Goal: Find specific page/section: Find specific page/section

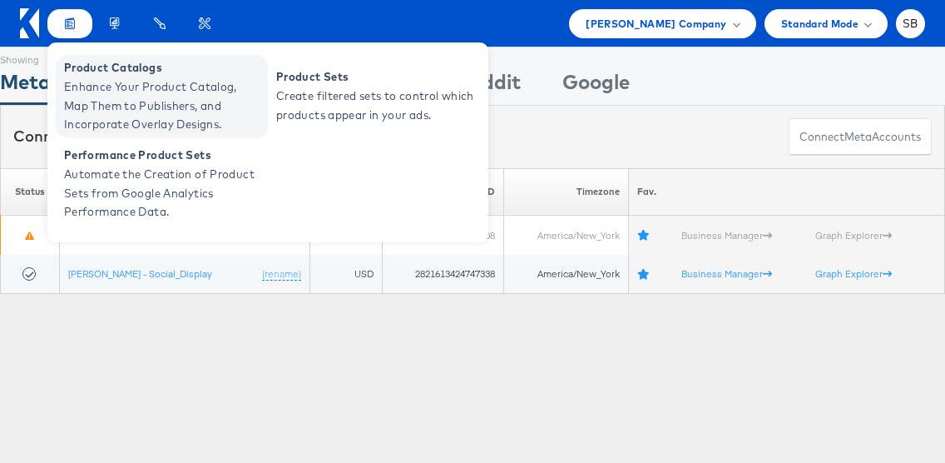
click at [122, 98] on span "Enhance Your Product Catalog, Map Them to Publishers, and Incorporate Overlay D…" at bounding box center [164, 105] width 200 height 57
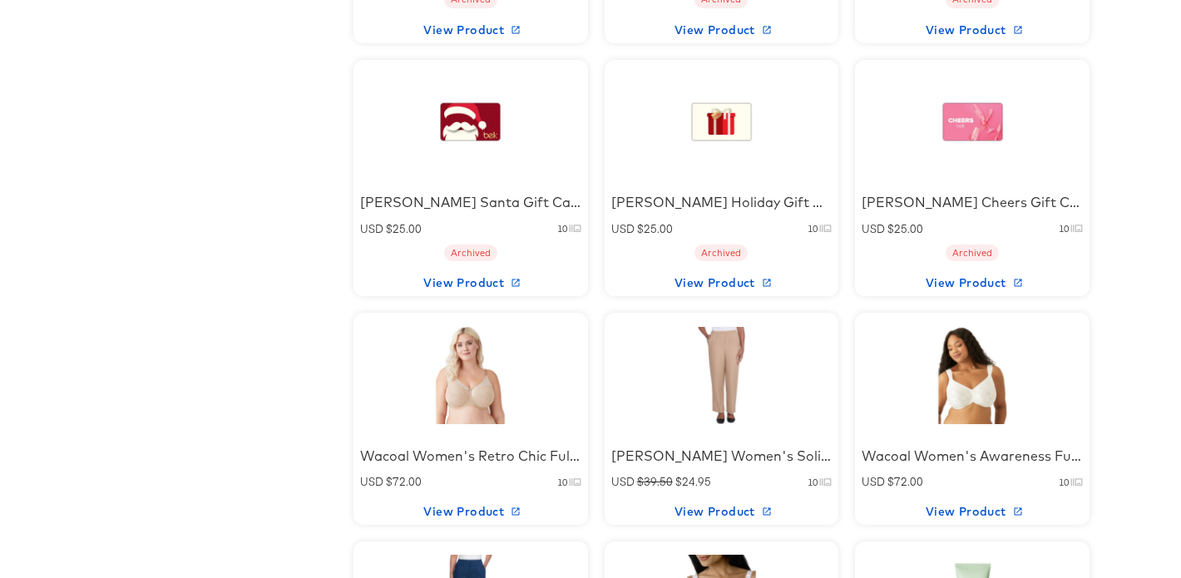
scroll to position [1151, 0]
click at [791, 361] on div at bounding box center [721, 376] width 141 height 104
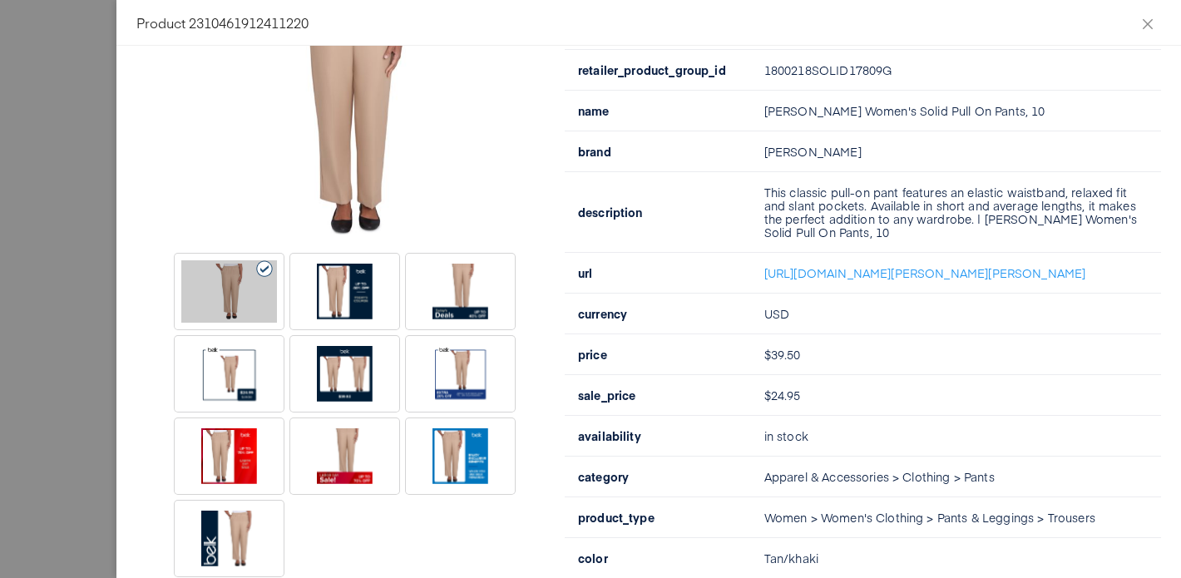
scroll to position [220, 0]
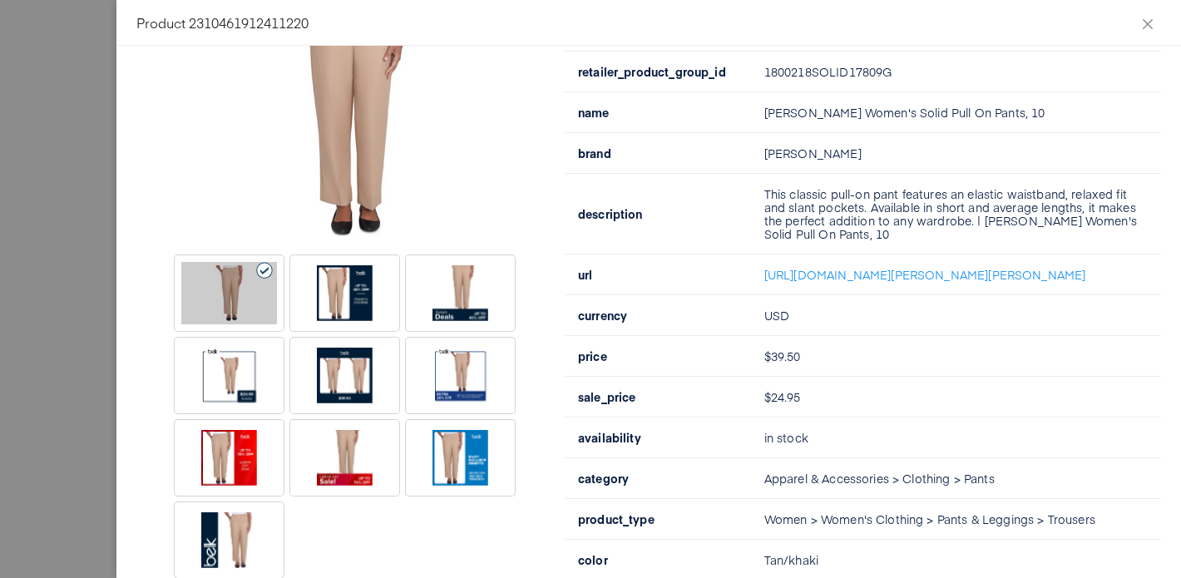
click at [349, 293] on div at bounding box center [345, 293] width 96 height 62
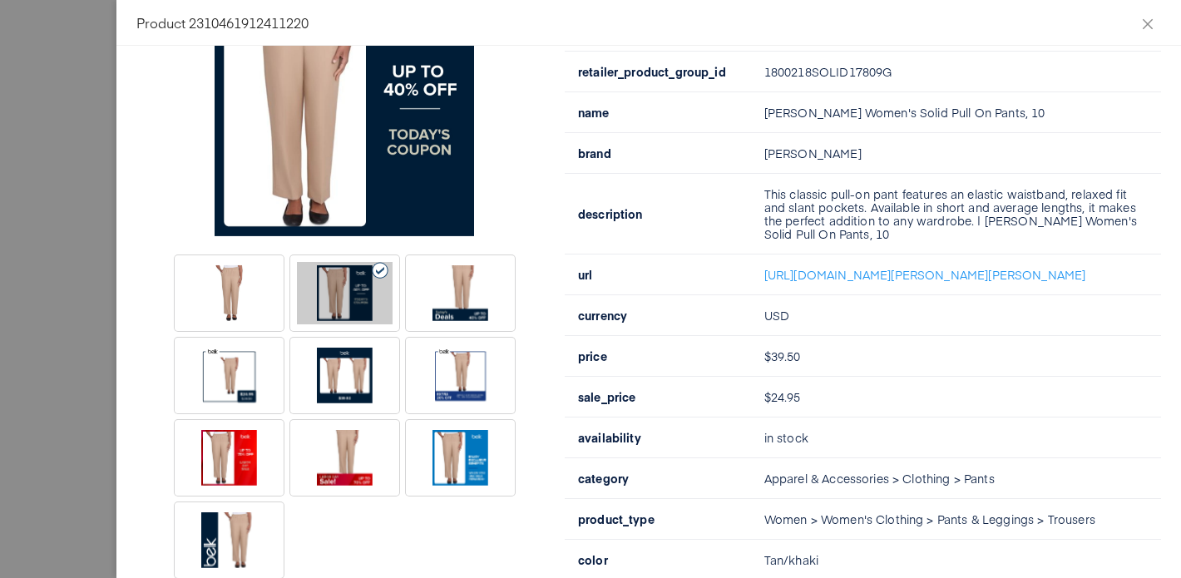
click at [445, 308] on div at bounding box center [461, 293] width 96 height 62
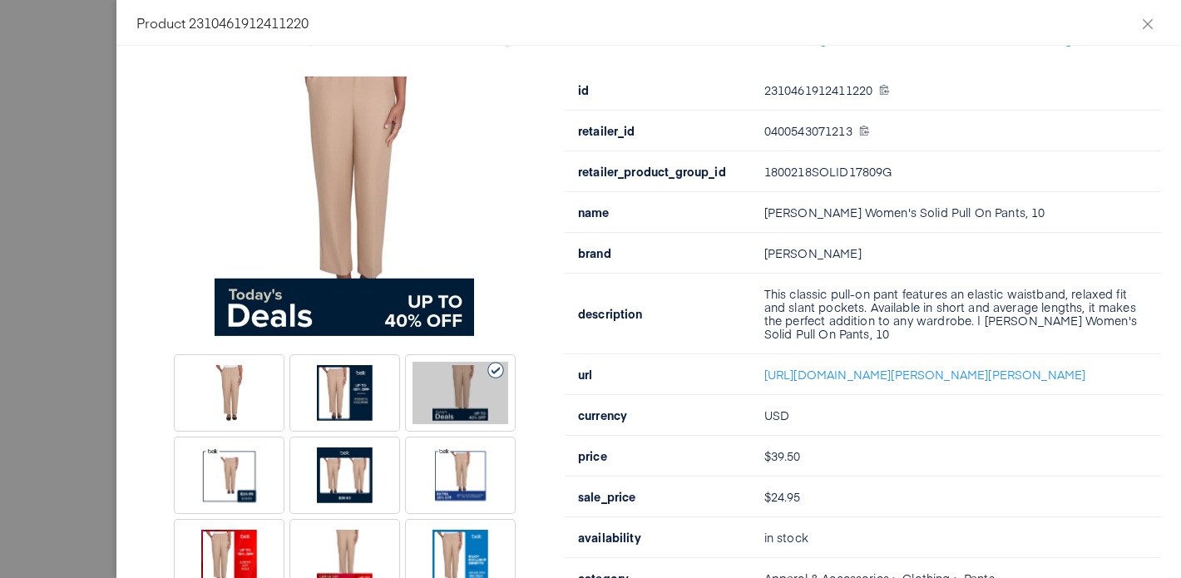
scroll to position [121, 0]
click at [244, 459] on div at bounding box center [229, 474] width 96 height 62
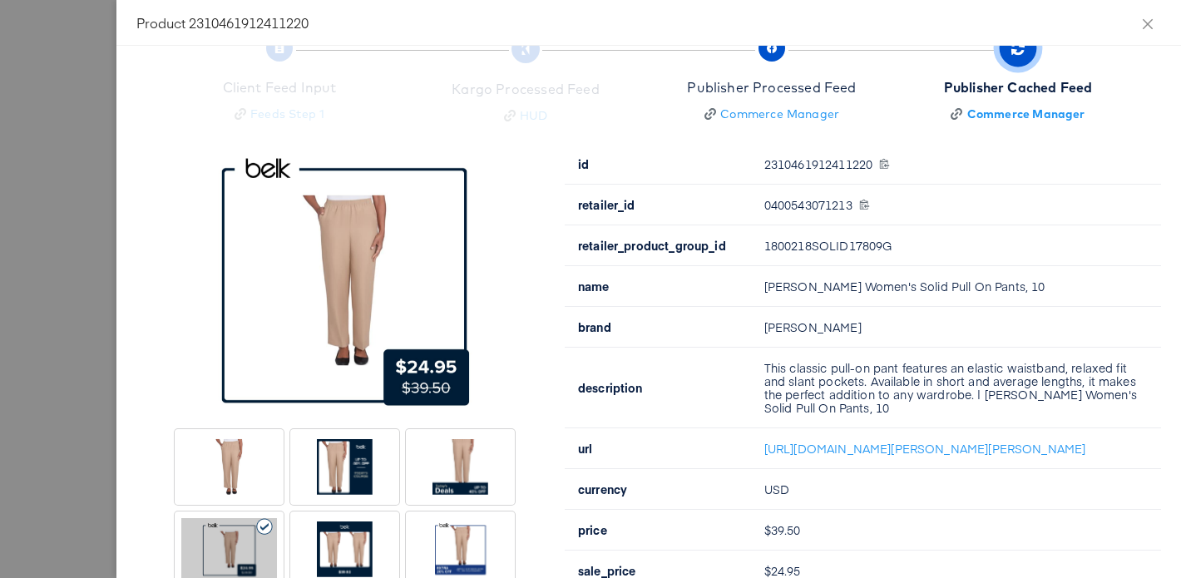
scroll to position [143, 0]
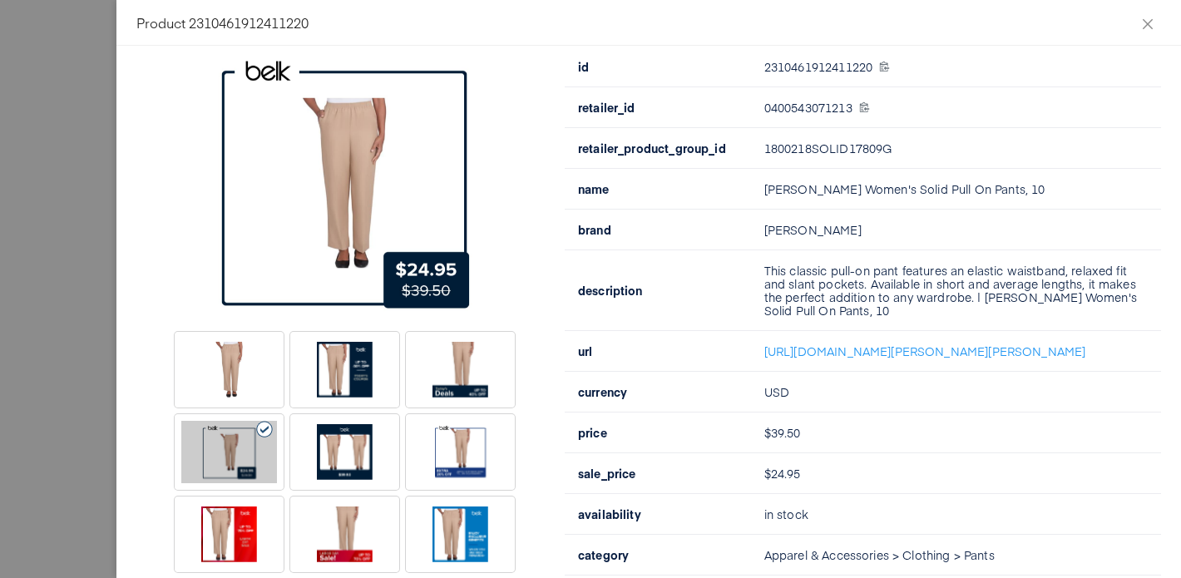
click at [331, 443] on div at bounding box center [345, 452] width 96 height 62
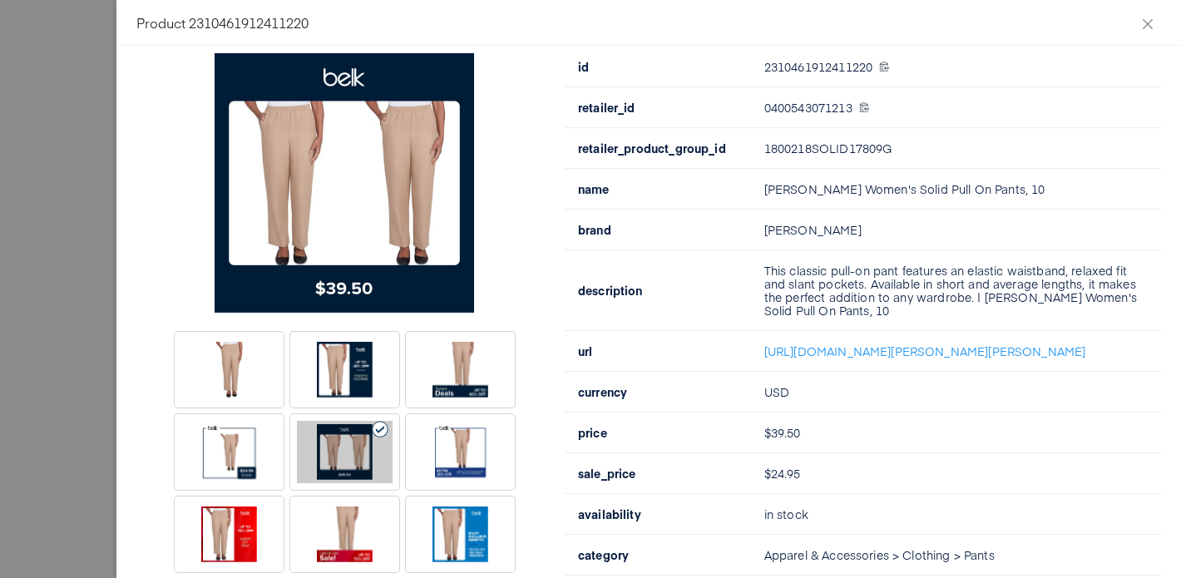
click at [55, 154] on div at bounding box center [590, 289] width 1181 height 578
